Goal: Task Accomplishment & Management: Complete application form

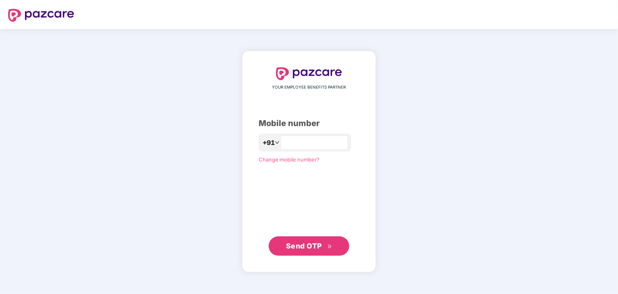
click at [281, 141] on input "number" at bounding box center [314, 142] width 66 height 13
type input "**********"
click at [298, 242] on span "Send OTP" at bounding box center [304, 246] width 36 height 8
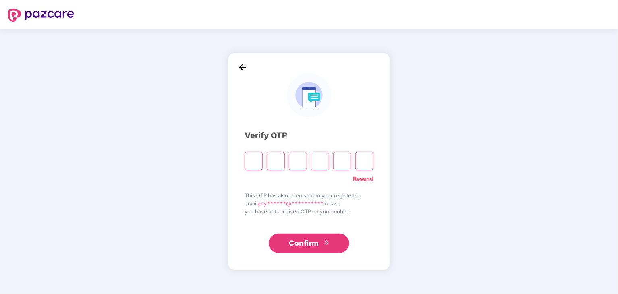
type input "*"
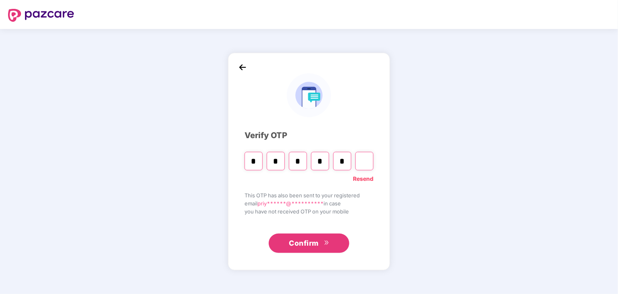
type input "*"
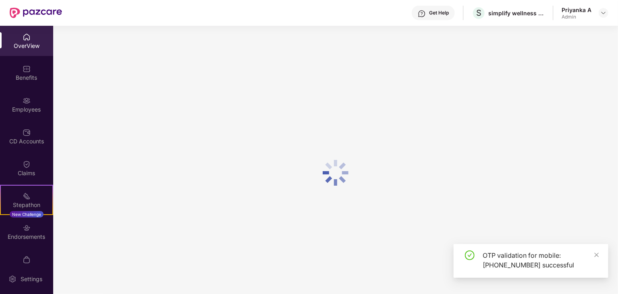
click at [593, 256] on div "OTP validation for mobile: [PHONE_NUMBER] successful" at bounding box center [541, 260] width 116 height 19
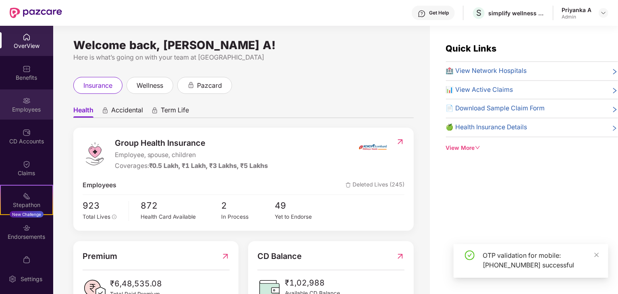
click at [27, 107] on div "Employees" at bounding box center [26, 110] width 53 height 8
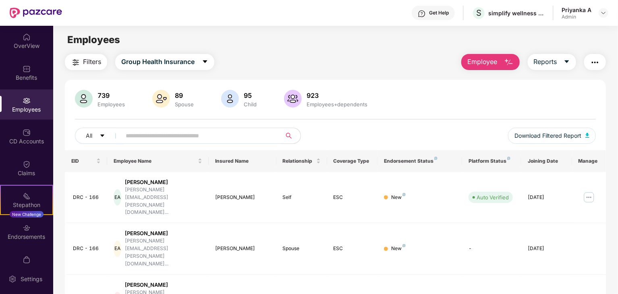
click at [507, 60] on img "button" at bounding box center [509, 63] width 10 height 10
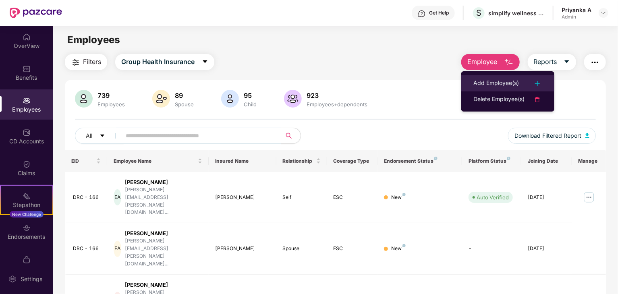
click at [483, 84] on div "Add Employee(s)" at bounding box center [497, 84] width 46 height 10
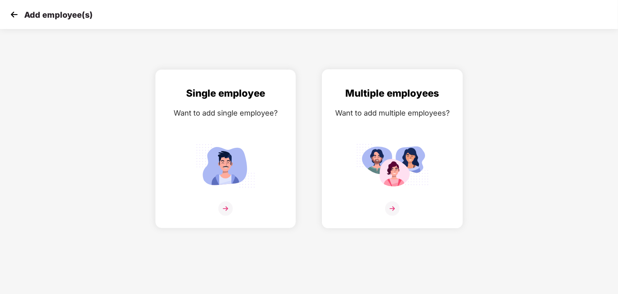
click at [390, 204] on img at bounding box center [392, 209] width 15 height 15
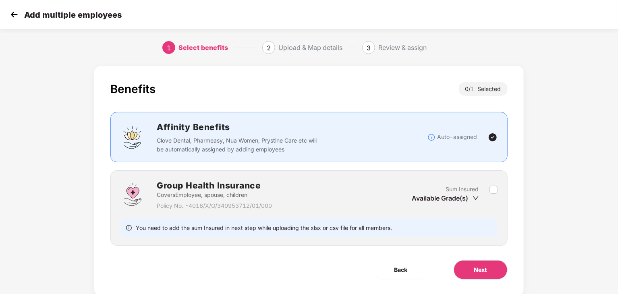
click at [473, 197] on icon "down" at bounding box center [476, 198] width 6 height 6
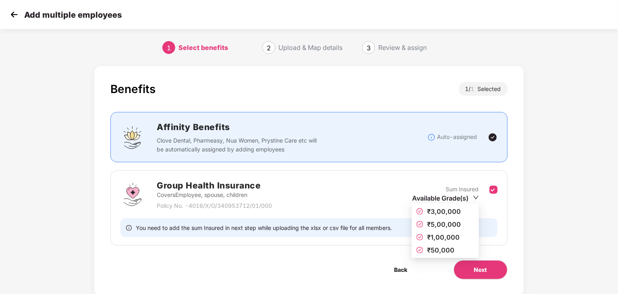
click at [475, 198] on icon "down" at bounding box center [476, 198] width 6 height 6
click at [426, 237] on span "₹1,00,000" at bounding box center [446, 237] width 58 height 9
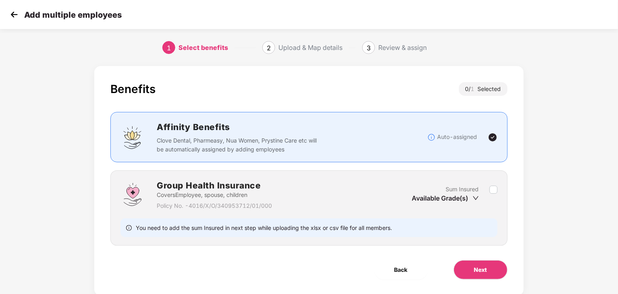
click at [476, 197] on icon "down" at bounding box center [476, 198] width 6 height 6
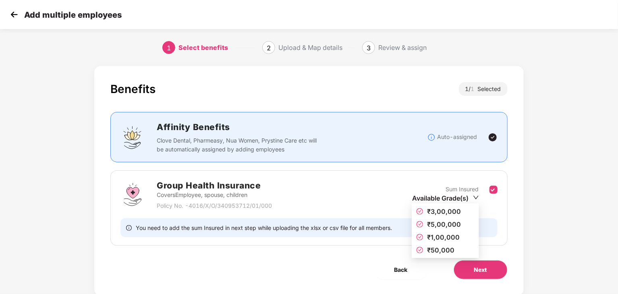
click at [477, 198] on icon "down" at bounding box center [476, 198] width 6 height 6
click at [450, 236] on span "₹1,00,000" at bounding box center [443, 237] width 33 height 8
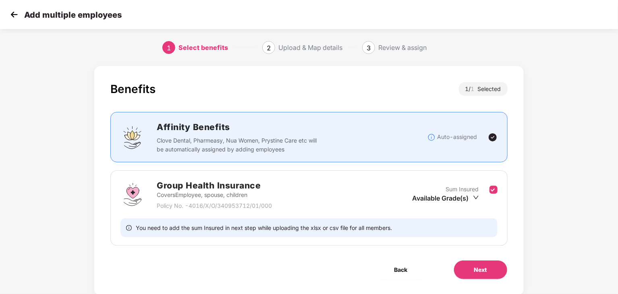
click at [450, 236] on body "Add multiple employees 1 Select benefits 2 Upload & Map details 3 Review & assi…" at bounding box center [309, 147] width 618 height 294
click at [475, 275] on button "Next" at bounding box center [481, 269] width 54 height 19
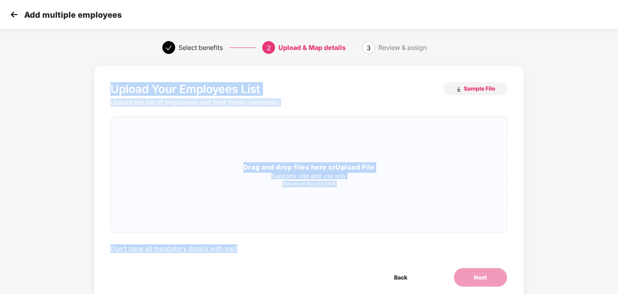
click at [553, 210] on div "Upload Your Employees List Sample File Upload the list of employees and their f…" at bounding box center [309, 193] width 515 height 262
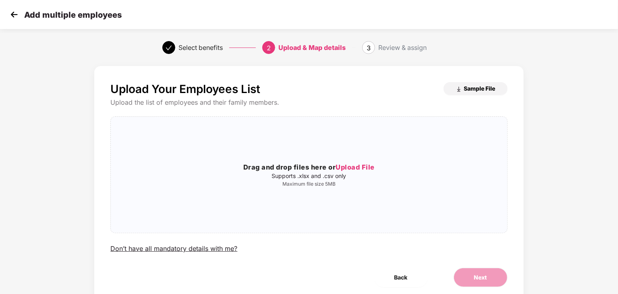
click at [471, 91] on span "Sample File" at bounding box center [479, 89] width 31 height 8
